Goal: Task Accomplishment & Management: Use online tool/utility

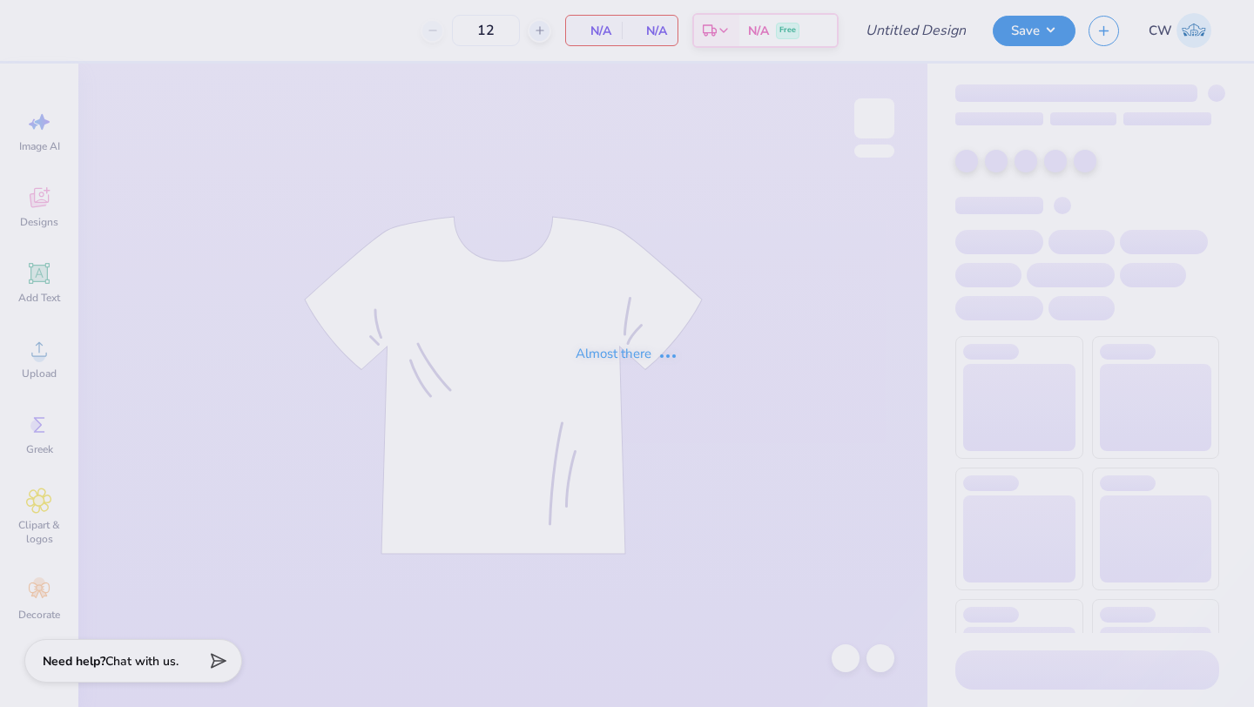
type input "CHAARG Sets 2025"
type input "50"
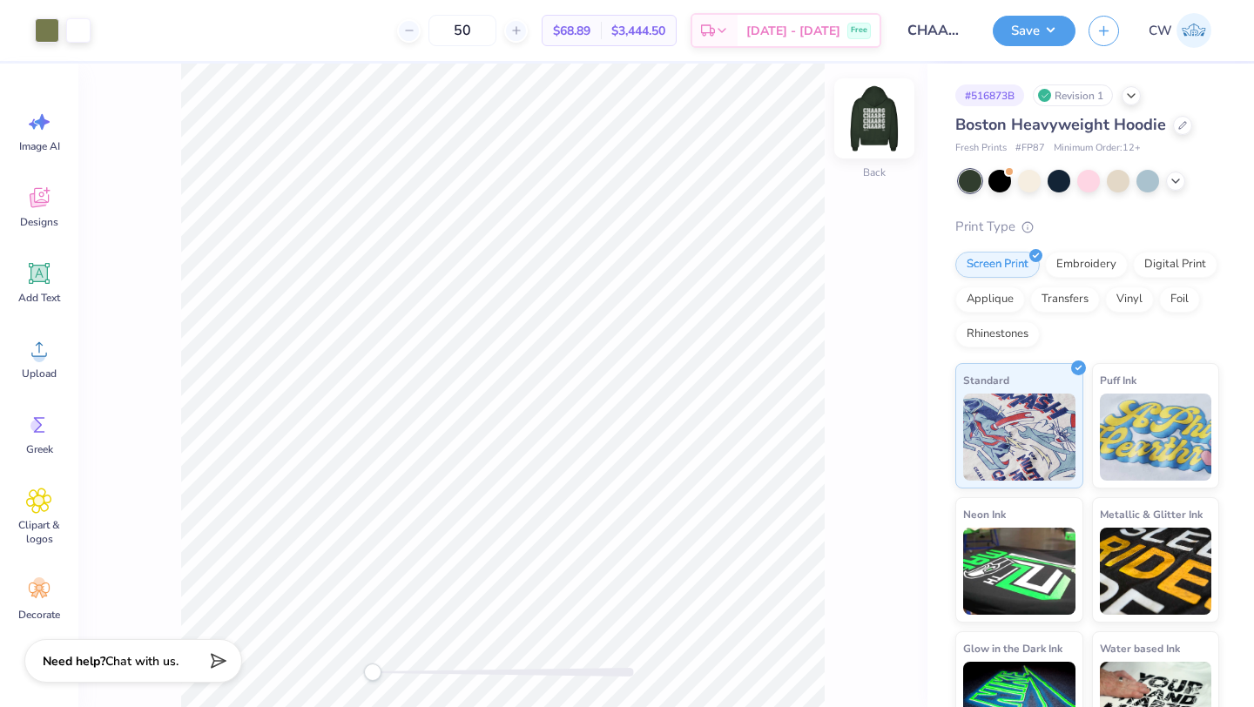
click at [877, 119] on img at bounding box center [875, 119] width 70 height 70
click at [999, 180] on div at bounding box center [1000, 179] width 23 height 23
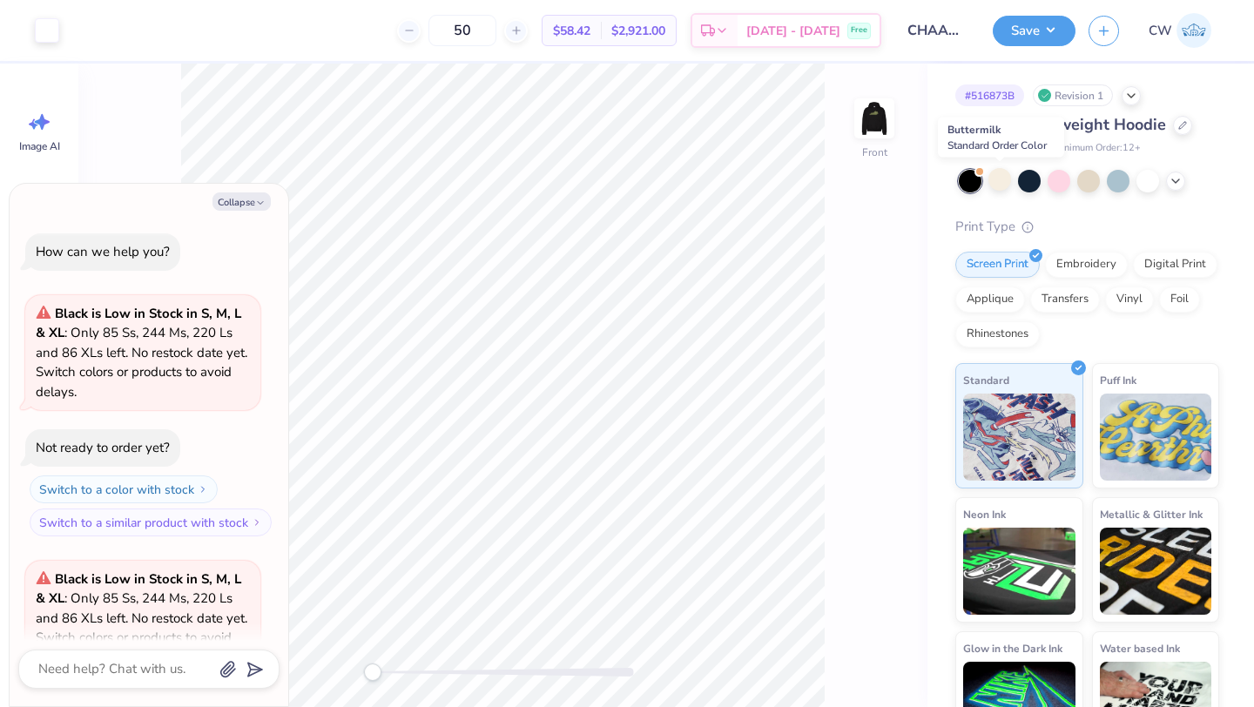
scroll to position [174, 0]
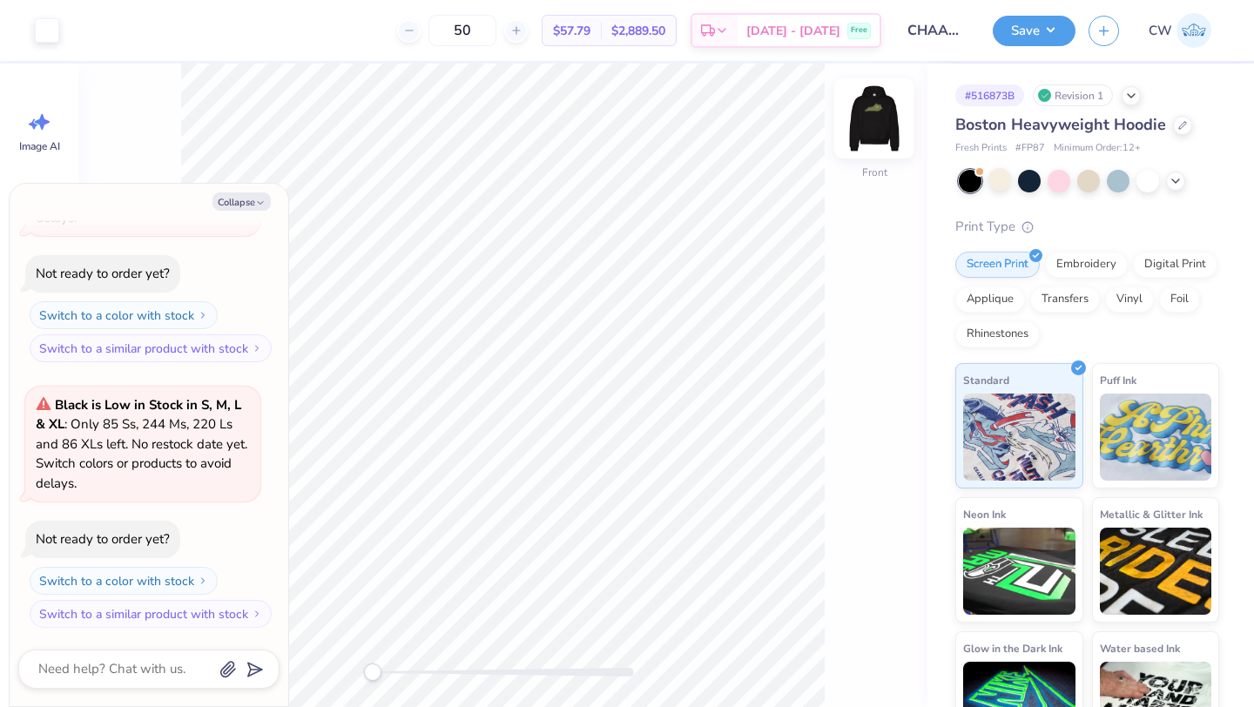
click at [875, 119] on img at bounding box center [875, 119] width 70 height 70
click at [1177, 190] on div at bounding box center [1089, 181] width 260 height 23
click at [1175, 184] on icon at bounding box center [1176, 179] width 14 height 14
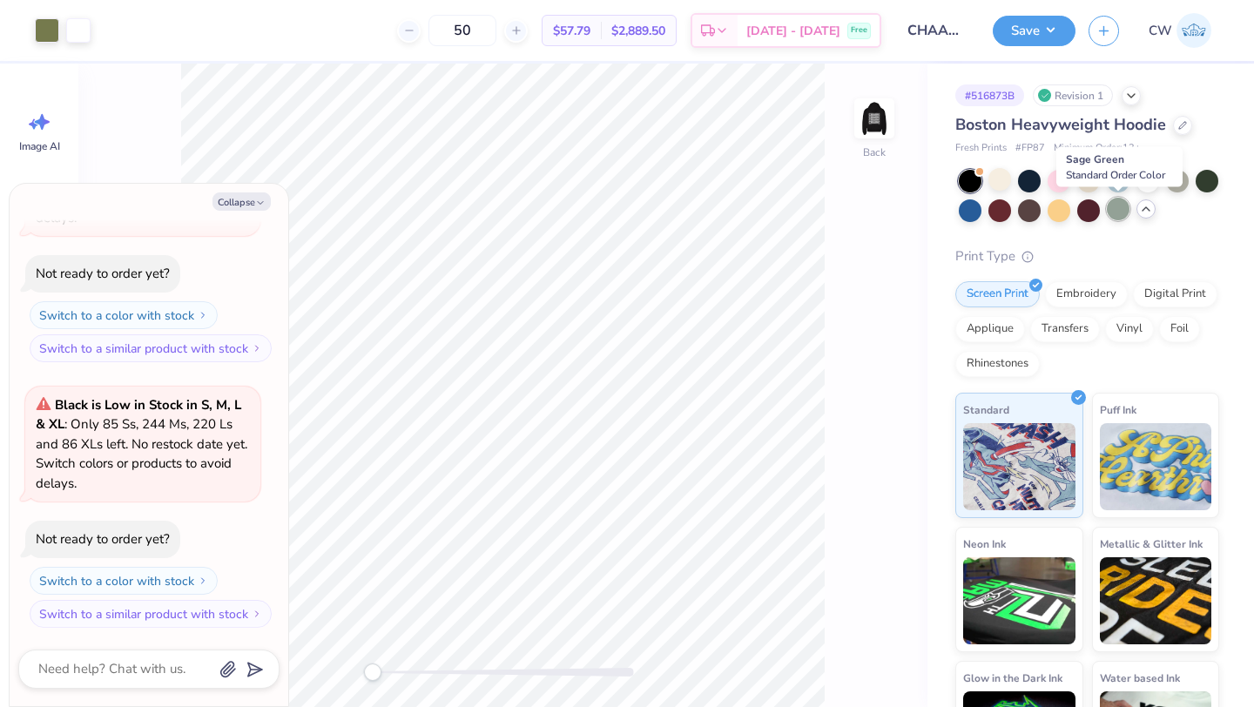
click at [1121, 206] on div at bounding box center [1118, 209] width 23 height 23
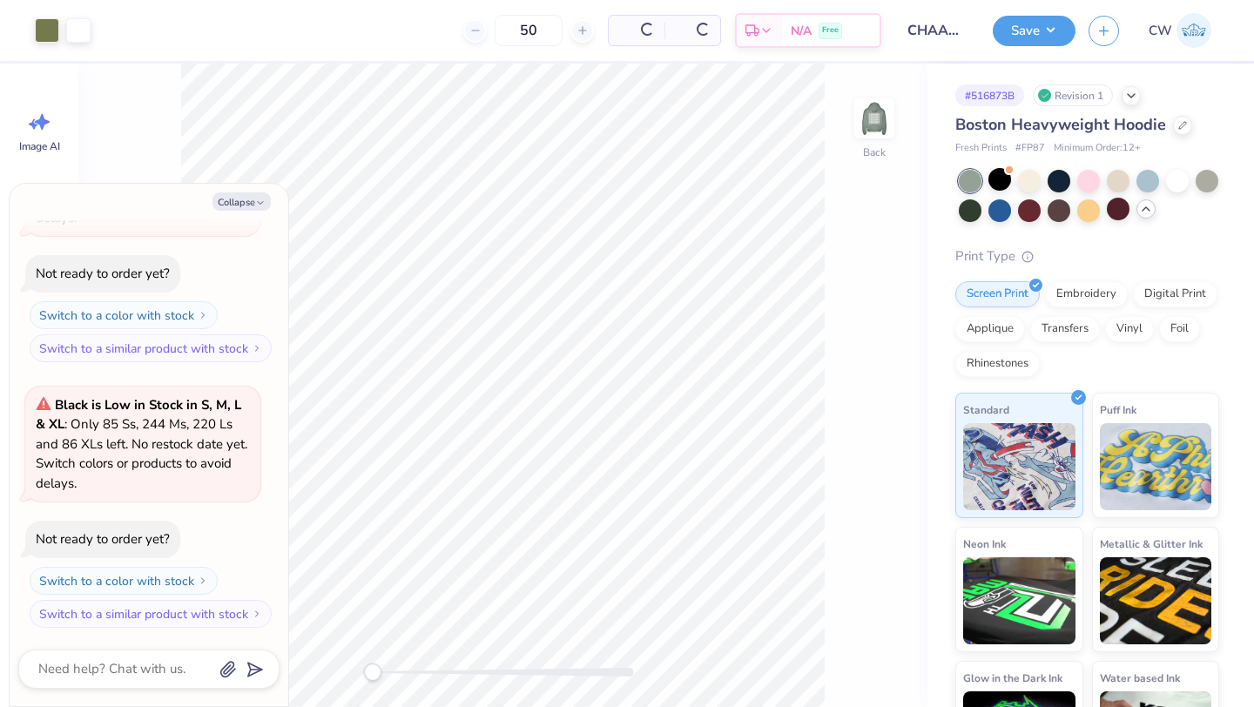
type textarea "x"
